Goal: Communication & Community: Participate in discussion

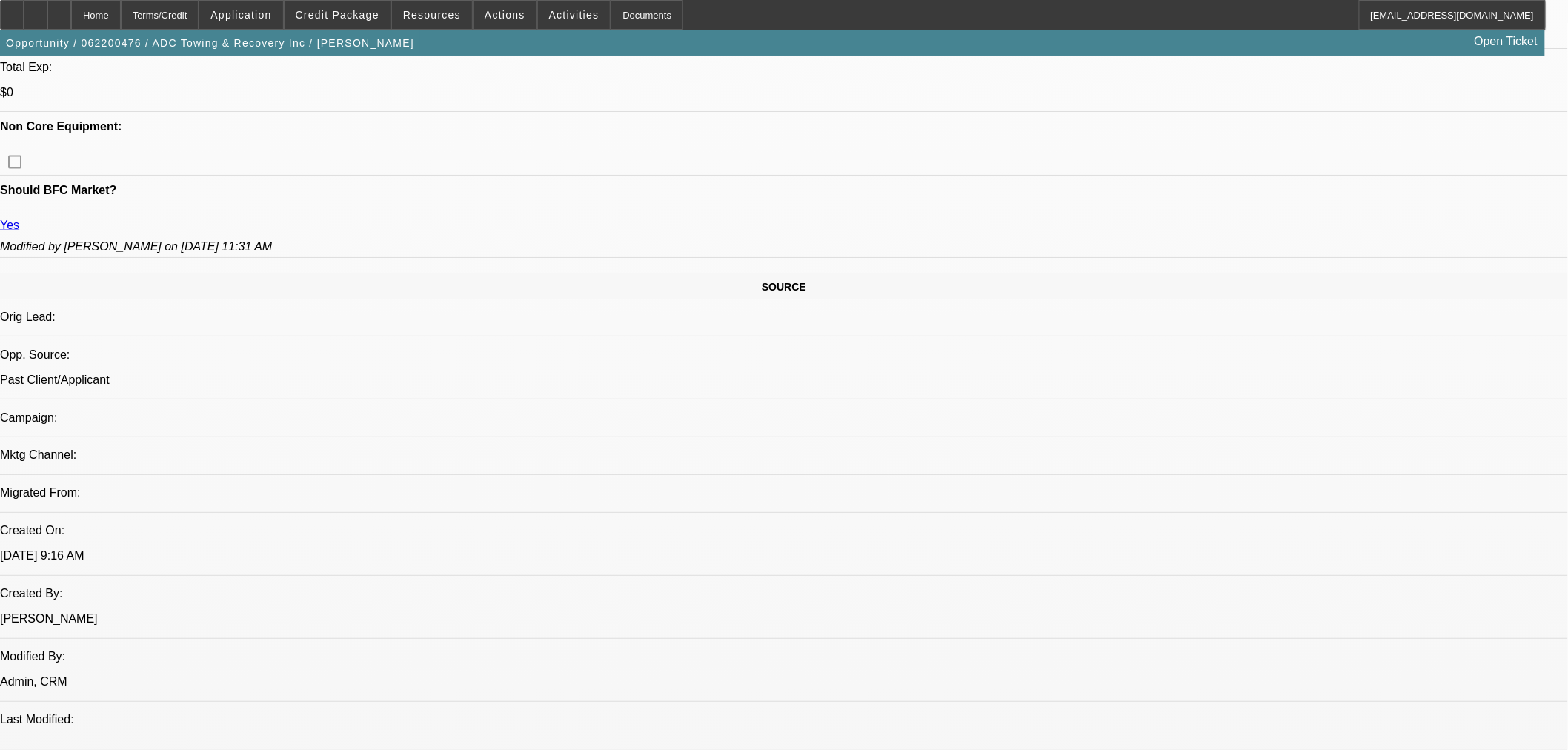
select select "0"
select select "2"
select select "0"
select select "6"
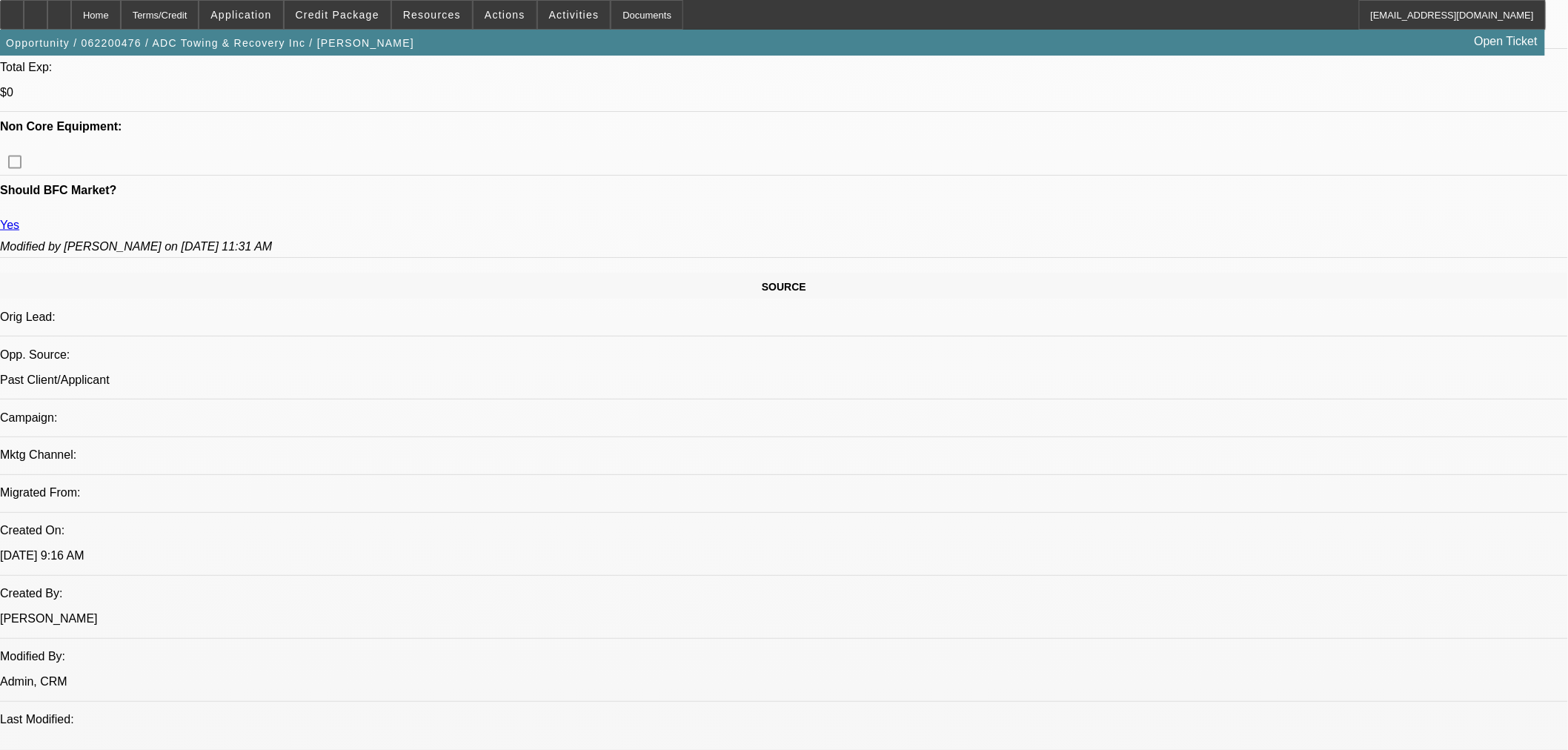
select select "0"
select select "2"
select select "0"
select select "6"
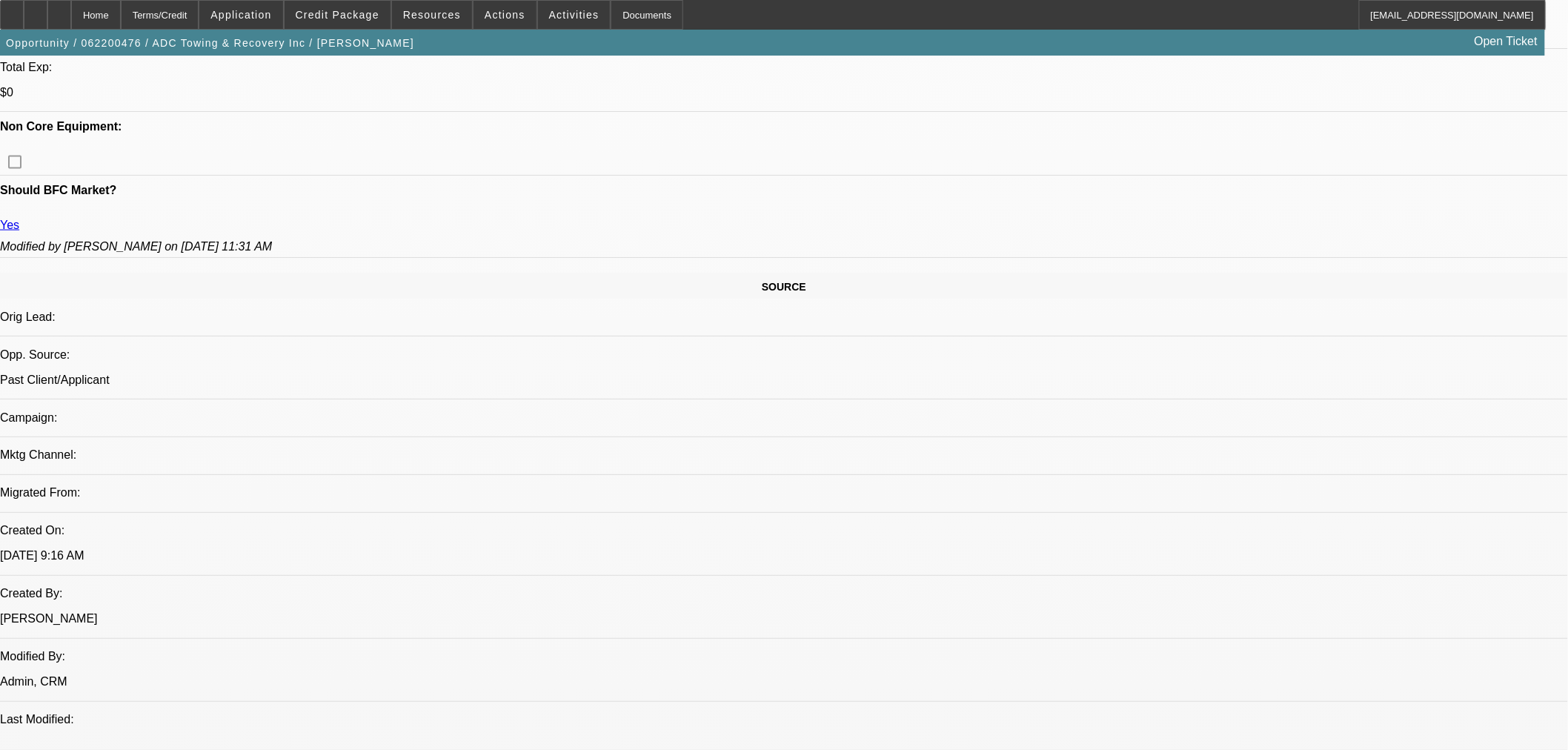
select select "0"
select select "2"
select select "0"
select select "6"
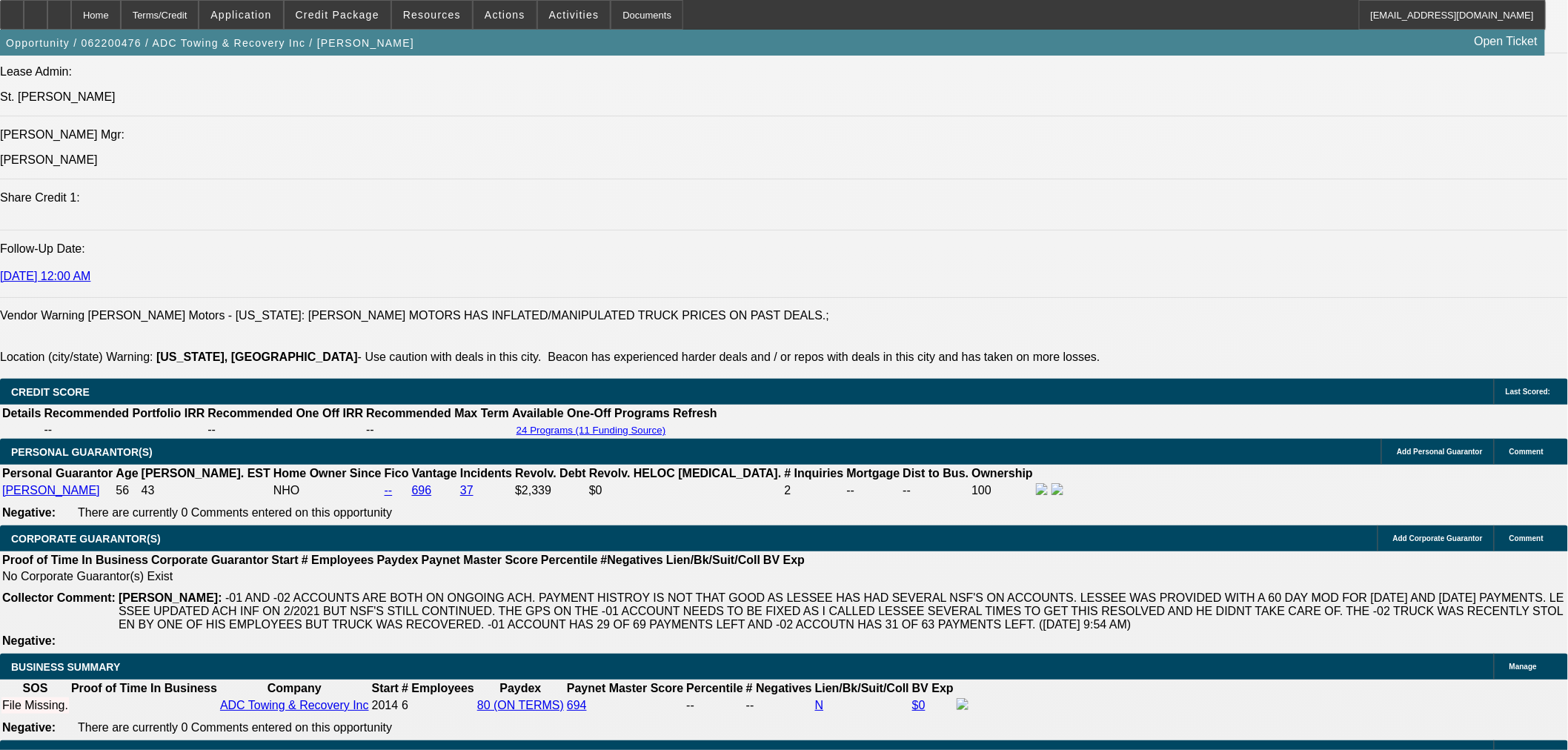
scroll to position [823, 0]
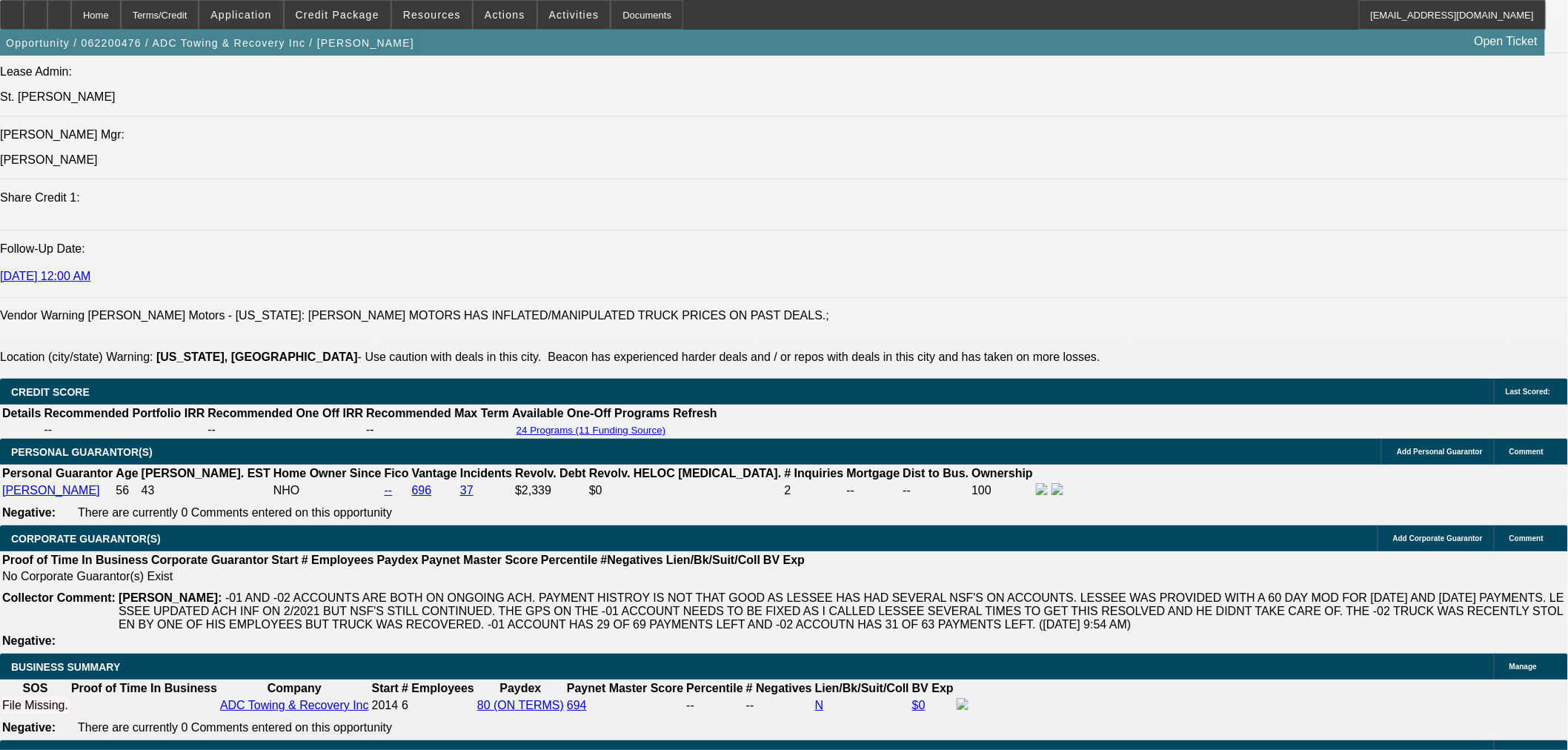
scroll to position [1235, 0]
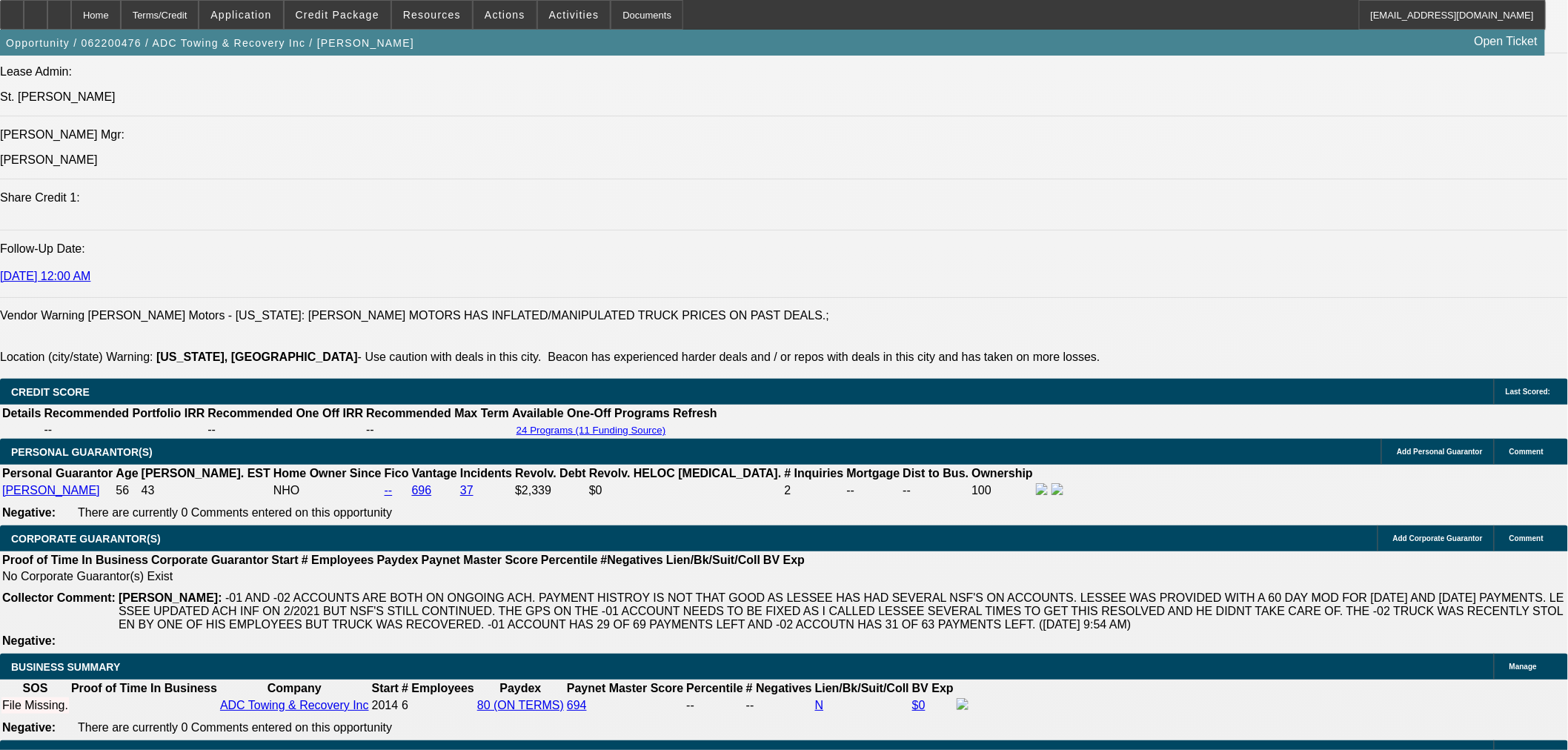
scroll to position [1510, 0]
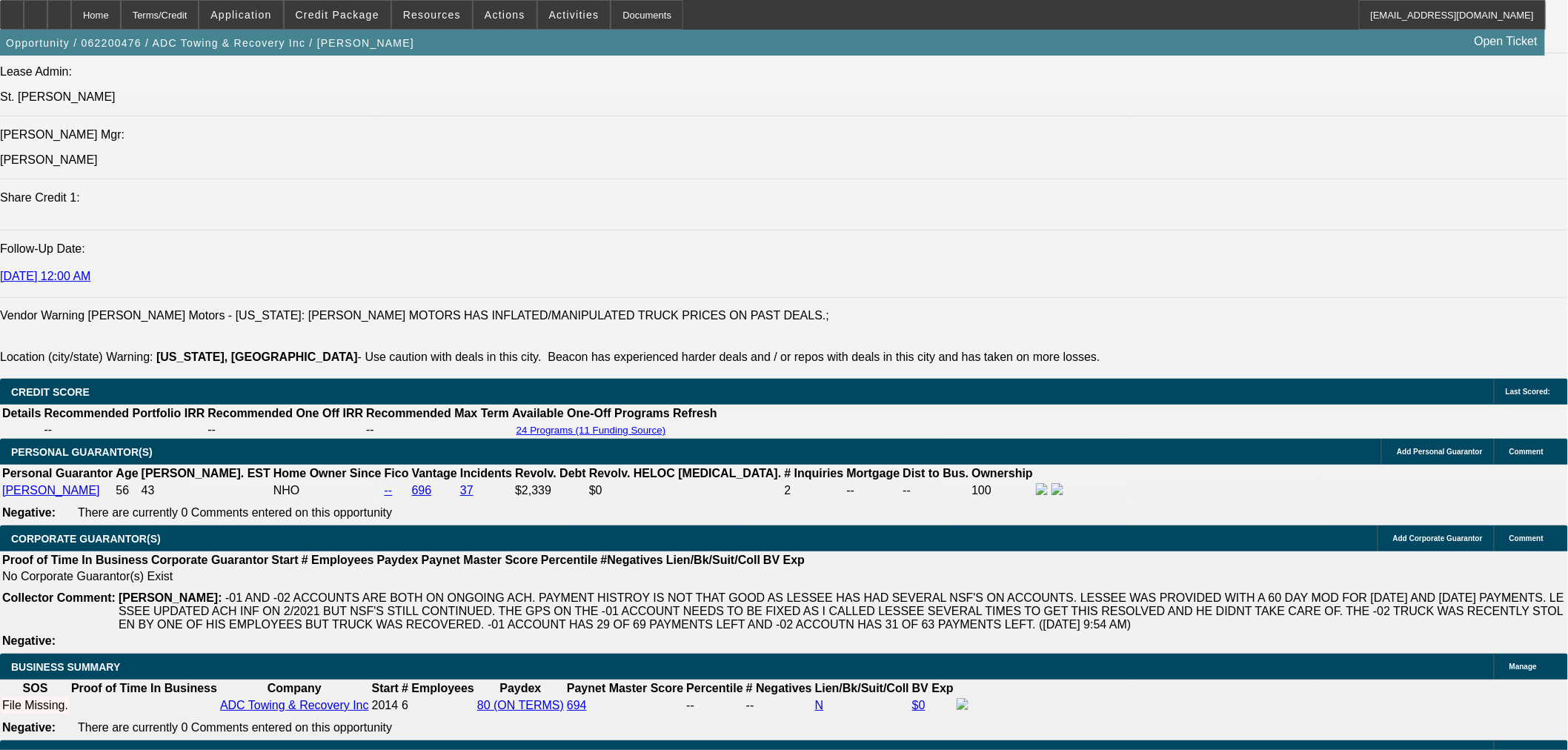
scroll to position [1921, 0]
